Goal: Task Accomplishment & Management: Manage account settings

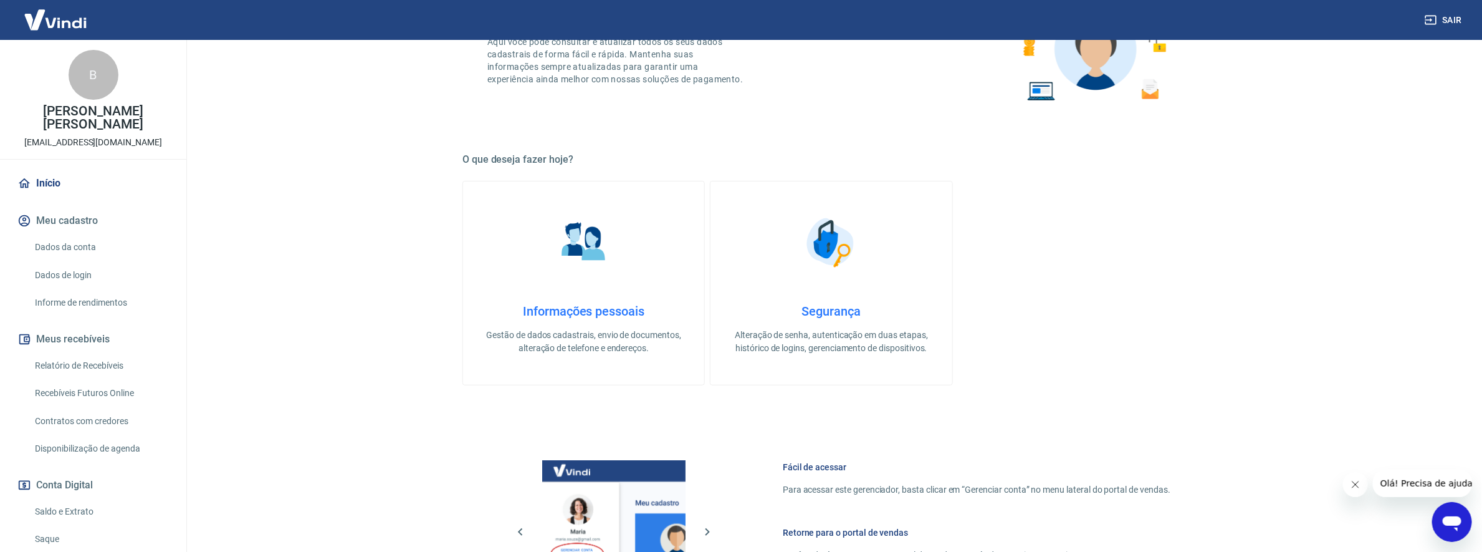
scroll to position [419, 0]
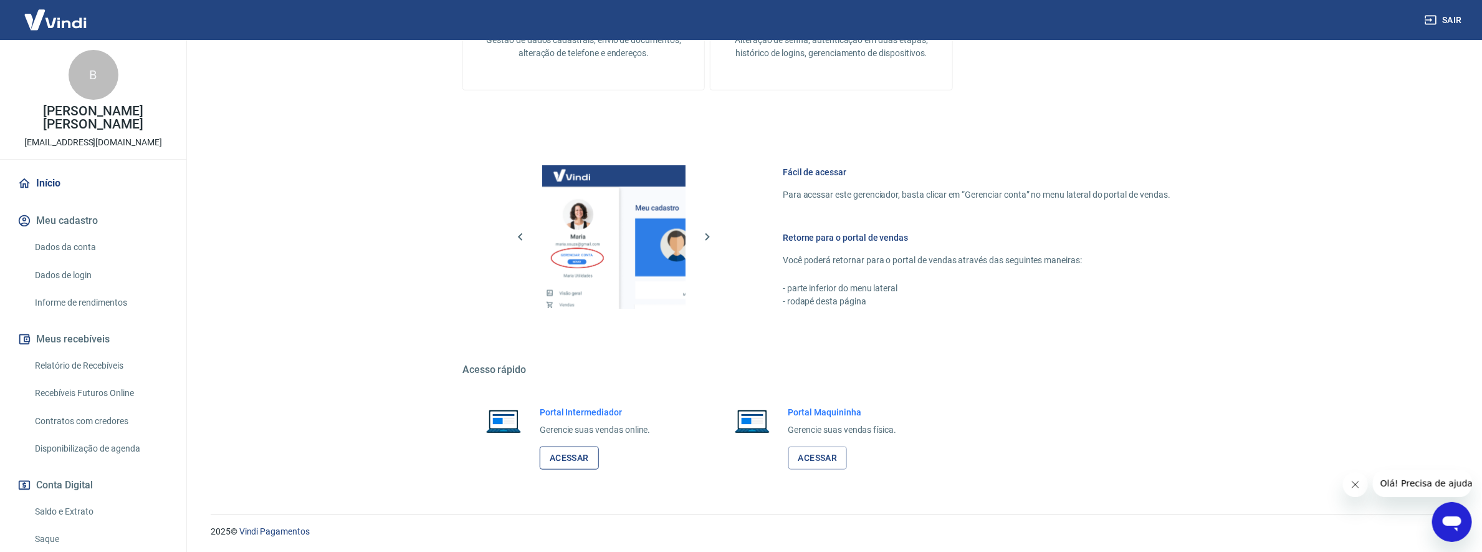
click at [581, 456] on link "Acessar" at bounding box center [569, 457] width 59 height 23
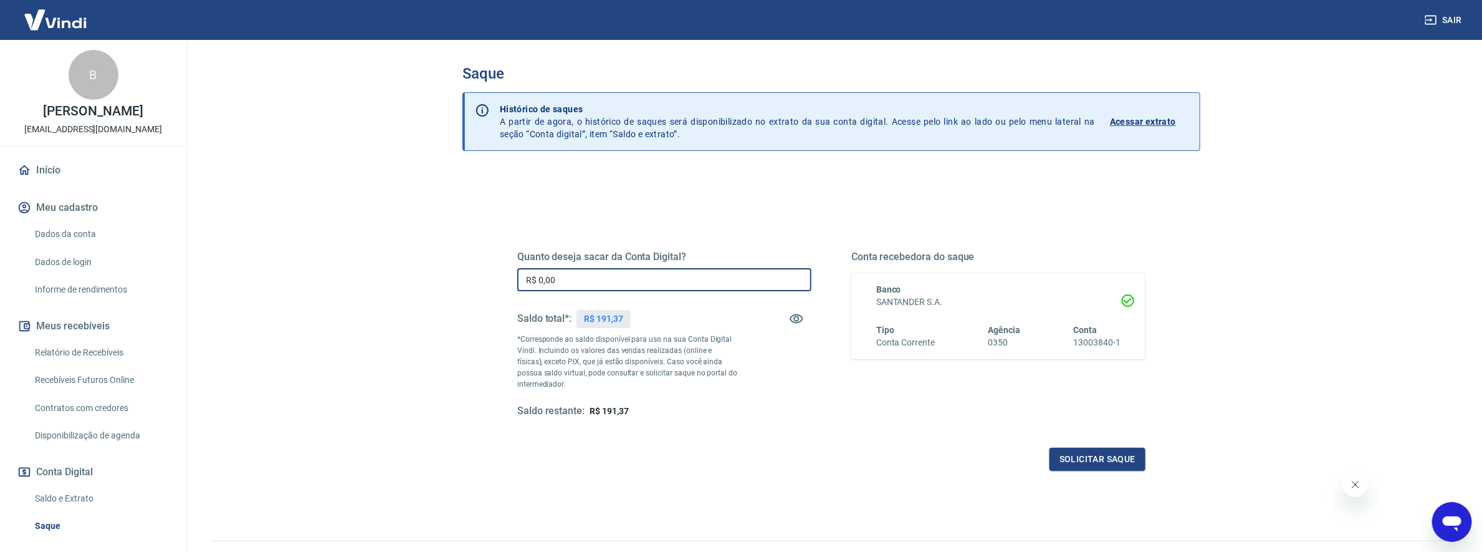
click at [678, 284] on input "R$ 0,00" at bounding box center [664, 279] width 294 height 23
type input "R$ 191,37"
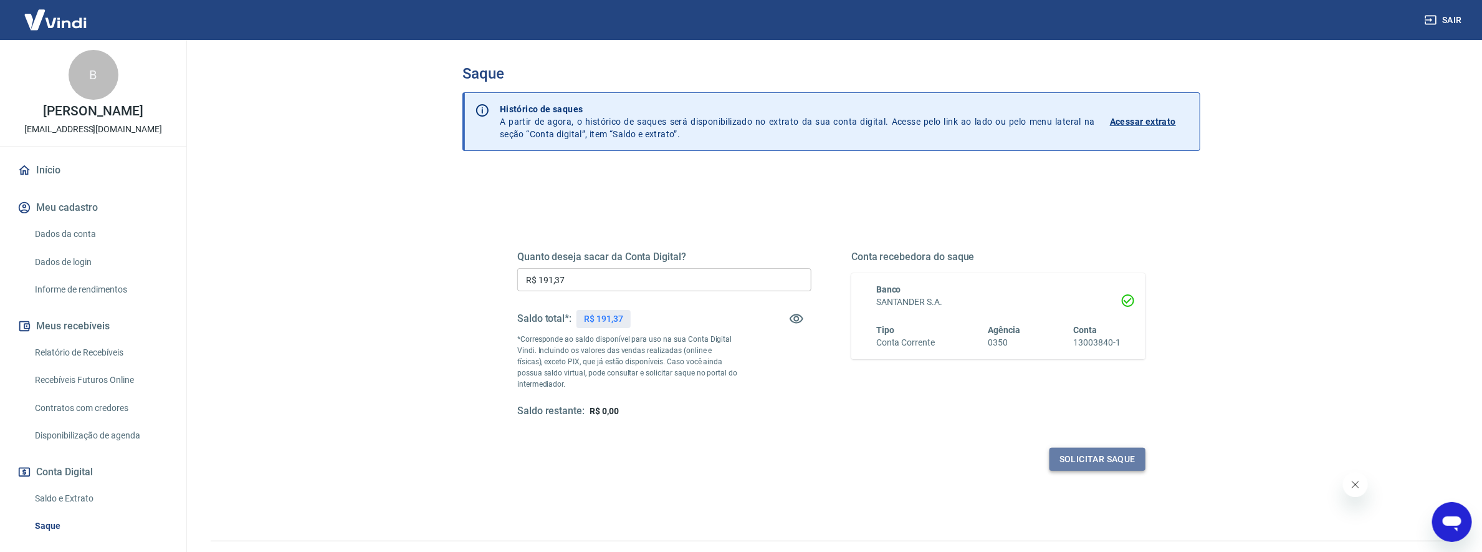
click at [1128, 454] on button "Solicitar saque" at bounding box center [1098, 459] width 96 height 23
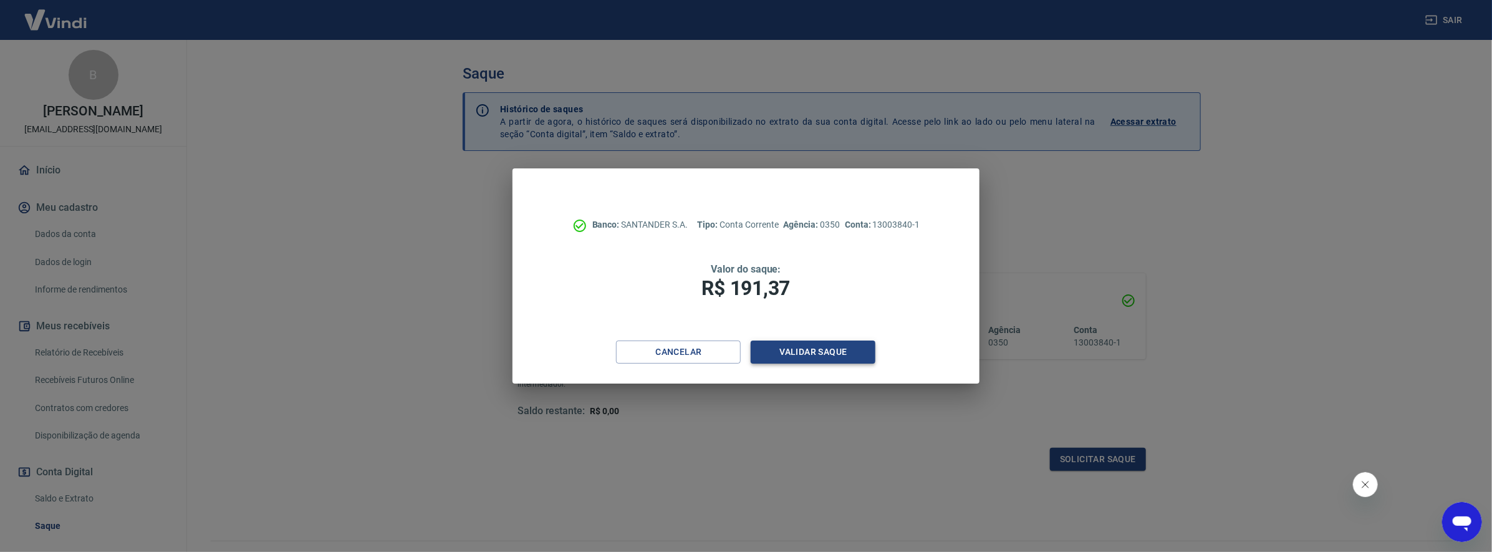
click at [800, 350] on button "Validar saque" at bounding box center [813, 351] width 125 height 23
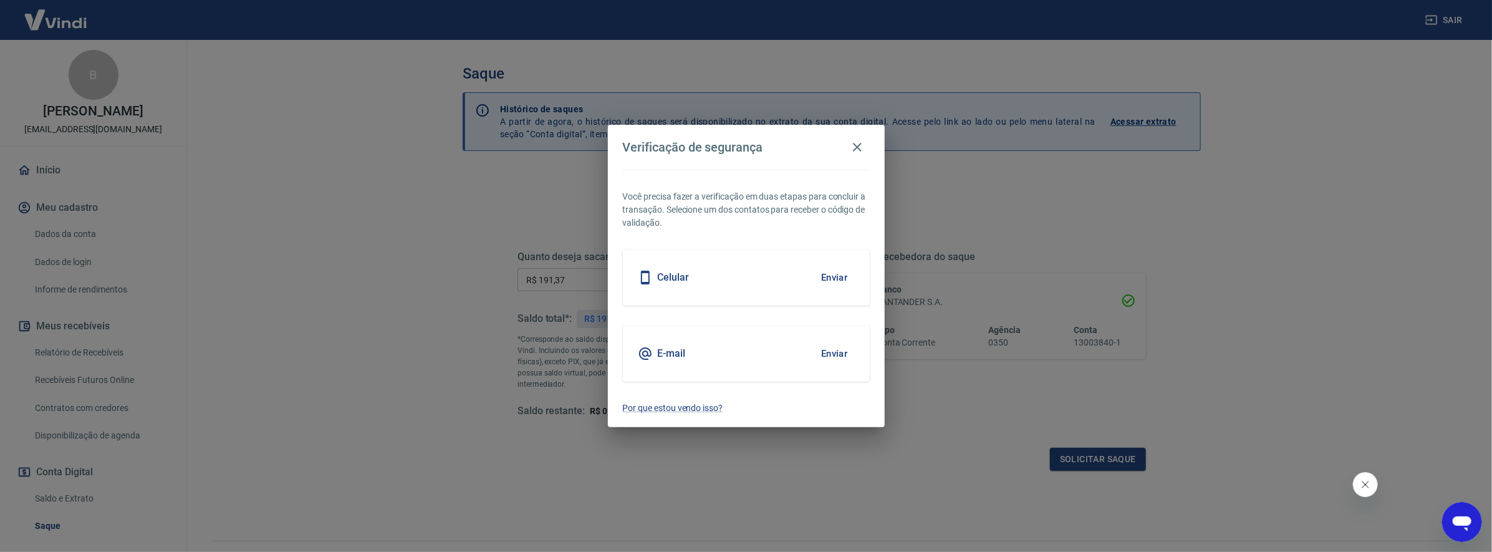
click at [767, 262] on div "Celular Enviar" at bounding box center [746, 277] width 247 height 56
click at [847, 272] on button "Enviar" at bounding box center [834, 277] width 41 height 26
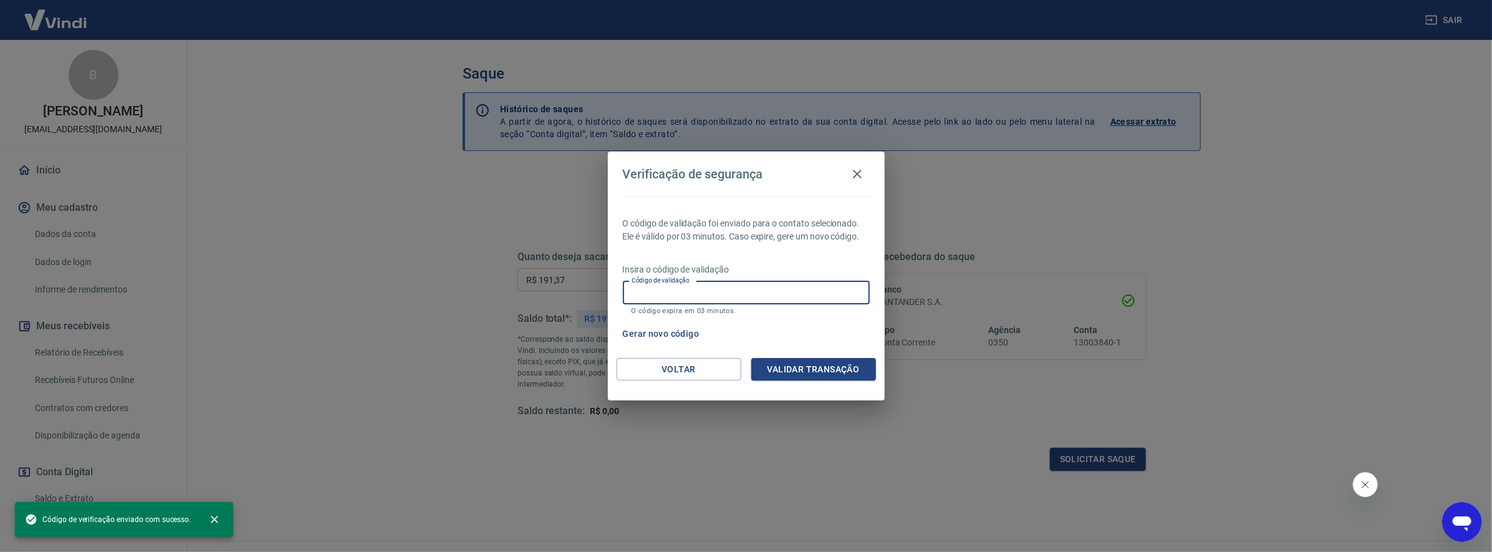
click at [809, 295] on input "Código de validação" at bounding box center [746, 292] width 247 height 23
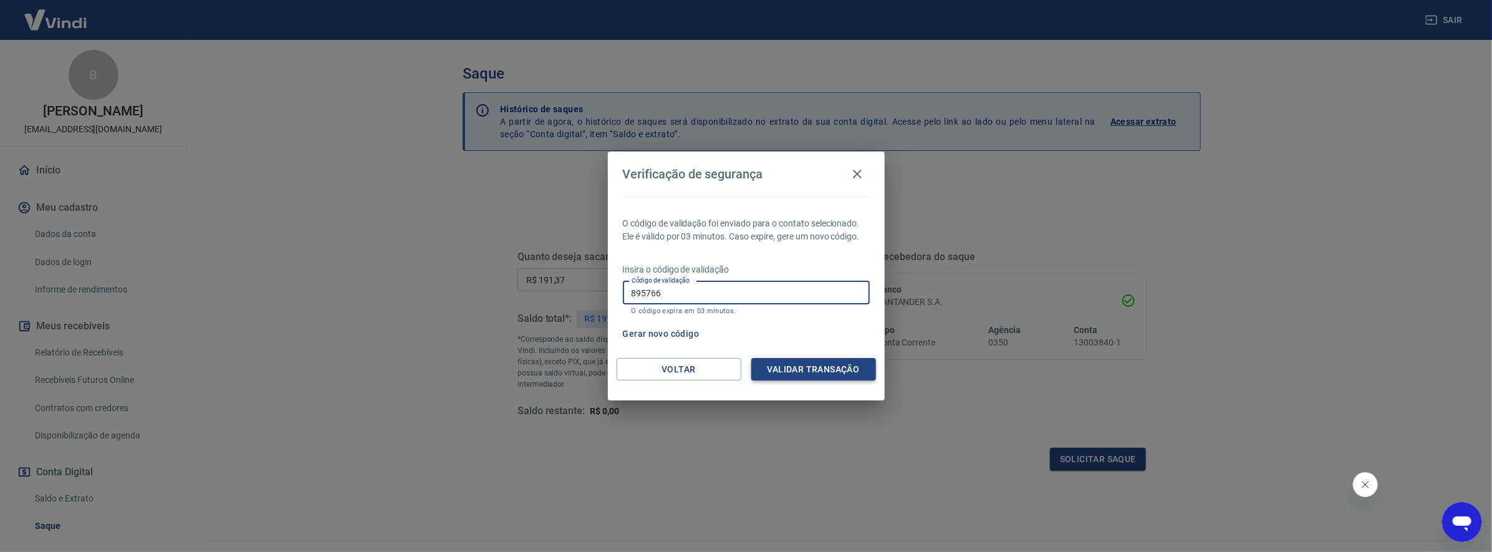
type input "895766"
click at [848, 365] on button "Validar transação" at bounding box center [813, 369] width 125 height 23
